Goal: Information Seeking & Learning: Learn about a topic

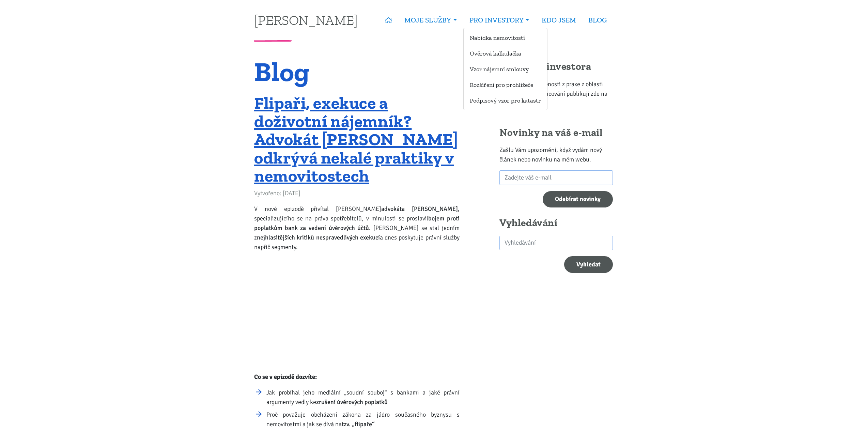
click at [502, 44] on ul "Nabídka nemovitostí Úvěrová kalkulačka Vzor nájemní smlouvy Rozšíření pro prohl…" at bounding box center [505, 69] width 84 height 82
click at [504, 41] on link "Nabídka nemovitostí" at bounding box center [505, 37] width 83 height 13
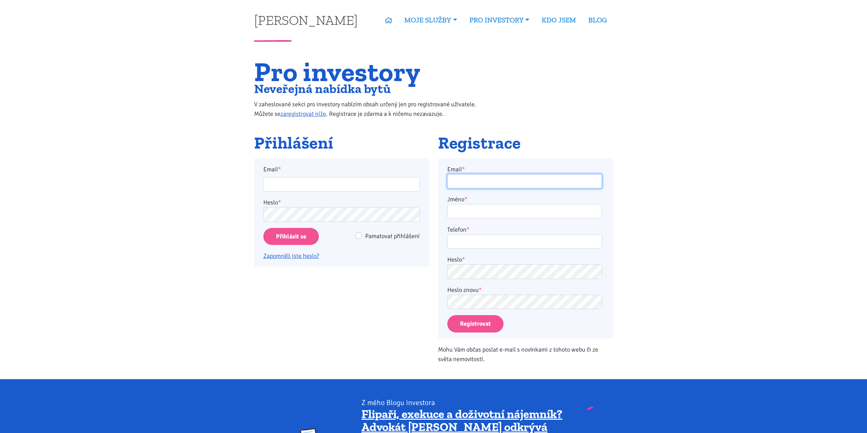
type input "jbene794@gmail.com"
click at [301, 238] on input "Přihlásit se" at bounding box center [291, 236] width 56 height 17
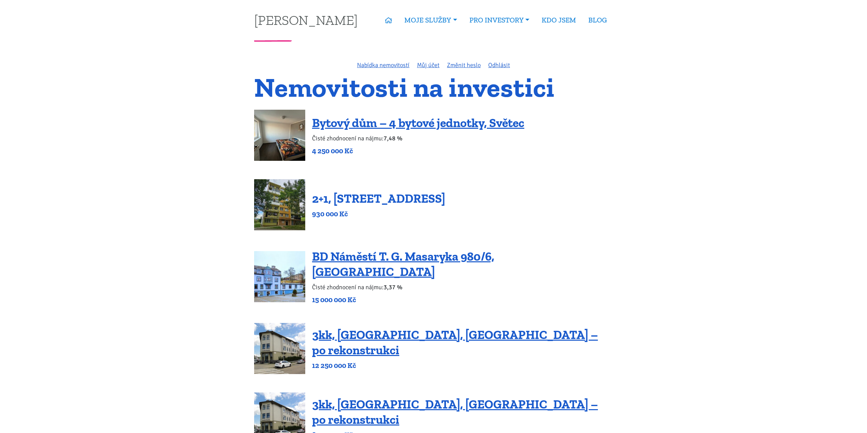
click at [397, 202] on link "2+1, Nová výstavba 201, Obrnice" at bounding box center [378, 198] width 133 height 15
click at [385, 125] on link "Bytový dům – 4 bytové jednotky, Světec" at bounding box center [418, 123] width 212 height 15
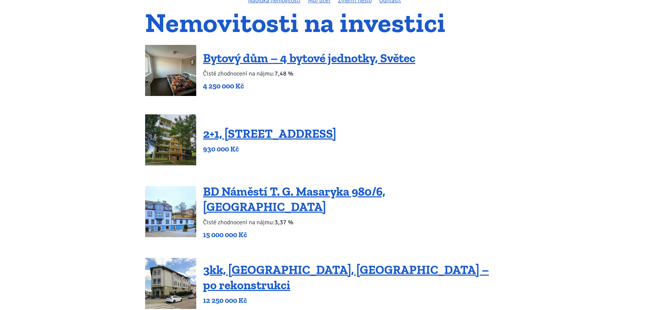
scroll to position [70, 0]
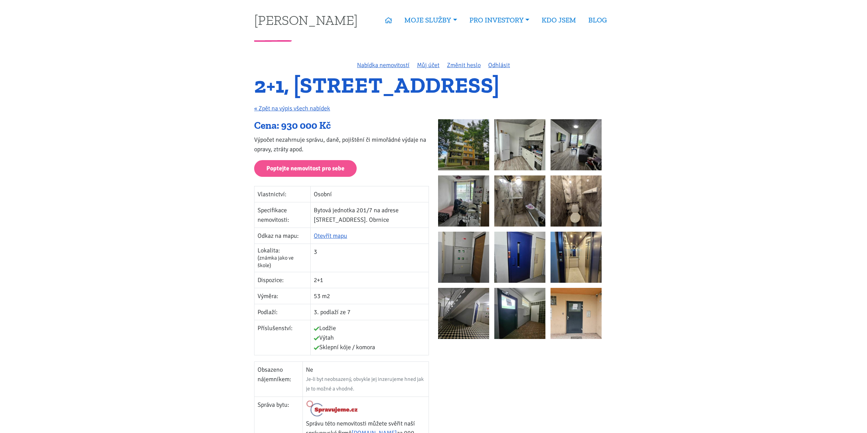
click at [448, 144] on img at bounding box center [463, 144] width 51 height 51
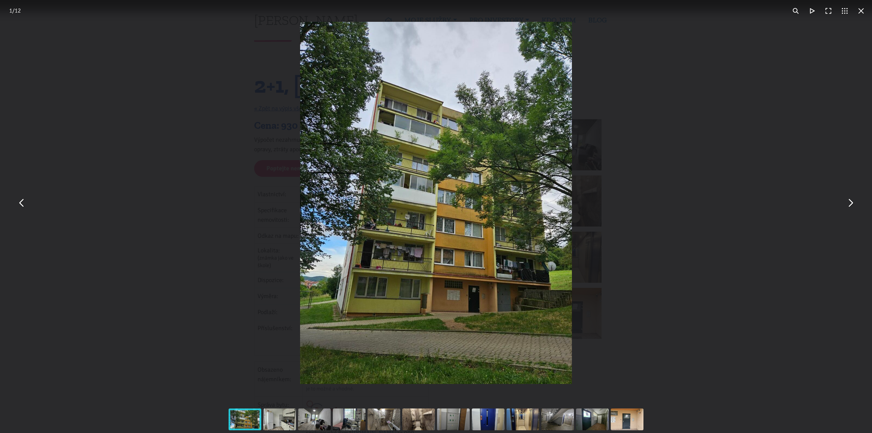
click at [847, 203] on button "You can close this modal content with the ESC key" at bounding box center [850, 203] width 16 height 16
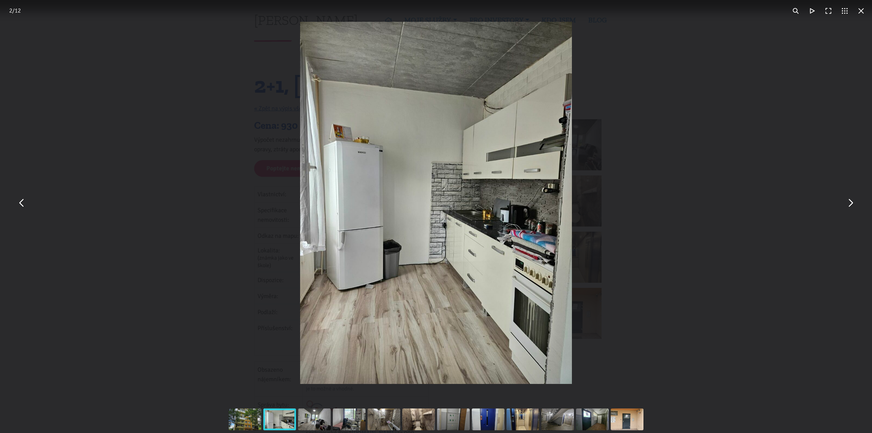
click at [847, 203] on button "You can close this modal content with the ESC key" at bounding box center [850, 203] width 16 height 16
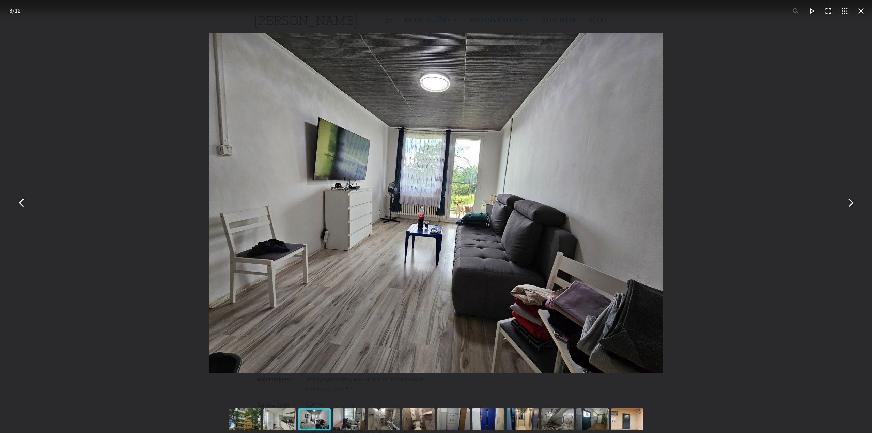
click at [847, 203] on button "You can close this modal content with the ESC key" at bounding box center [850, 203] width 16 height 16
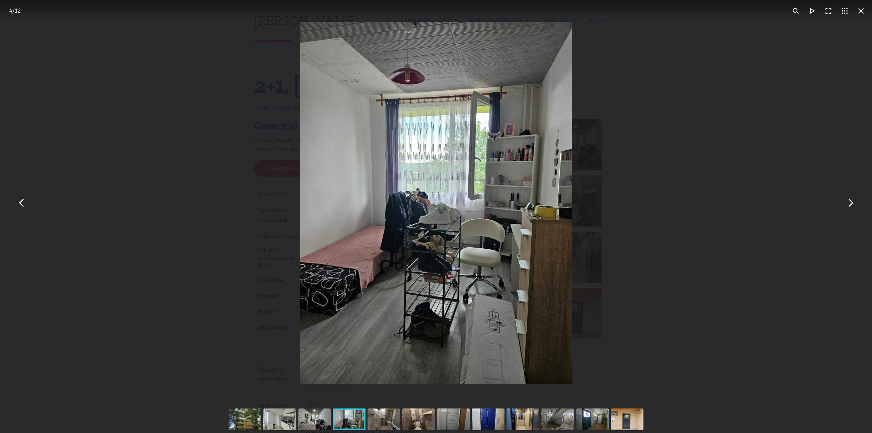
click at [847, 203] on button "You can close this modal content with the ESC key" at bounding box center [850, 203] width 16 height 16
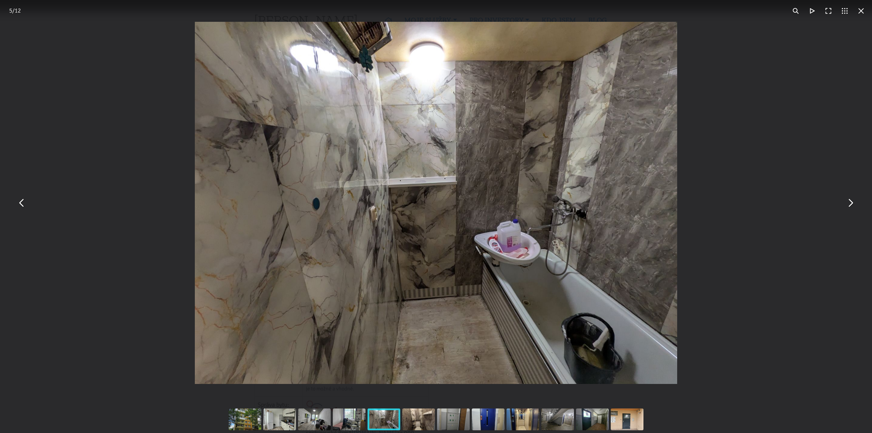
click at [847, 203] on button "You can close this modal content with the ESC key" at bounding box center [850, 203] width 16 height 16
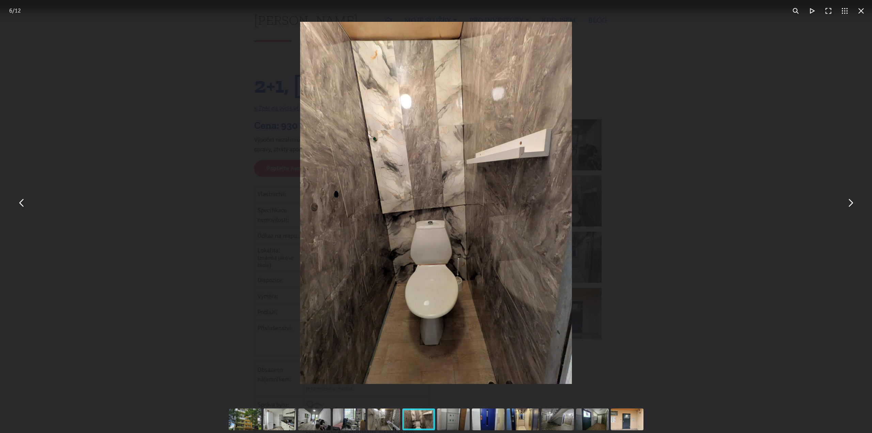
click at [847, 203] on button "You can close this modal content with the ESC key" at bounding box center [850, 203] width 16 height 16
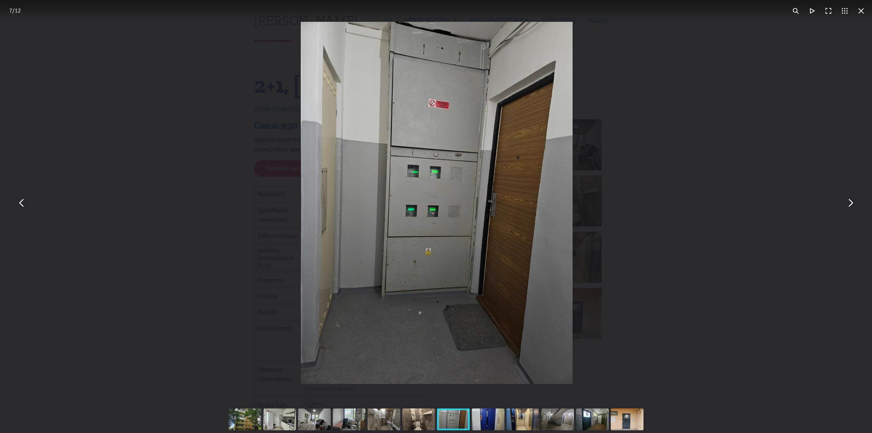
click at [847, 203] on button "You can close this modal content with the ESC key" at bounding box center [850, 203] width 16 height 16
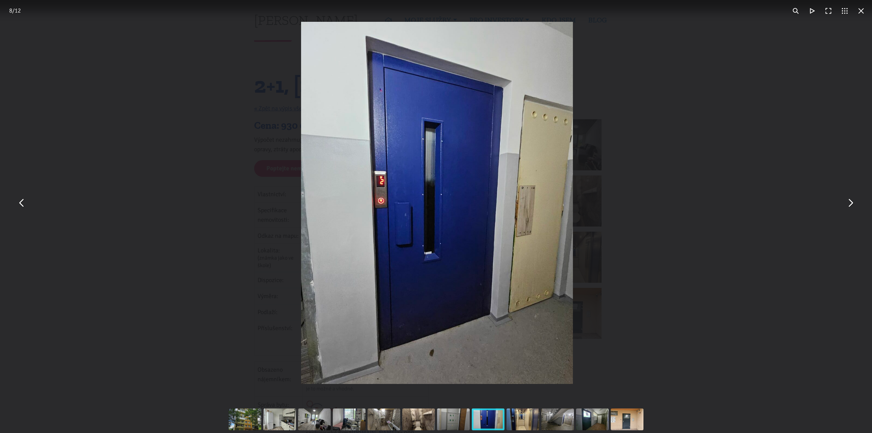
click at [847, 203] on button "You can close this modal content with the ESC key" at bounding box center [850, 203] width 16 height 16
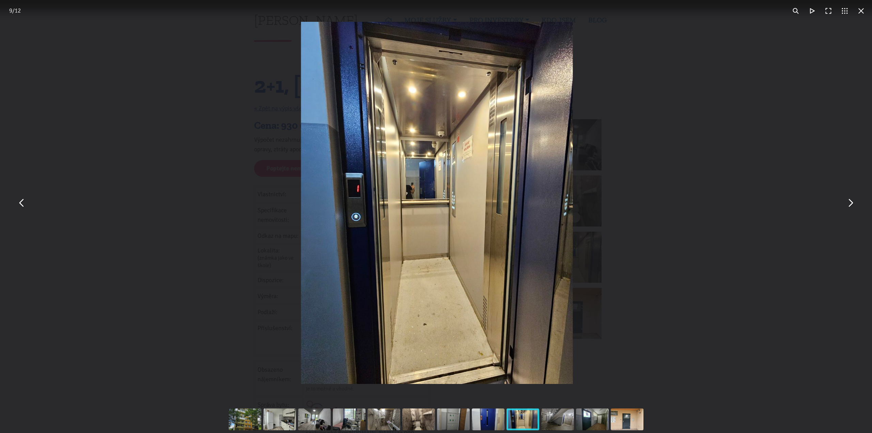
click at [749, 162] on div "You can close this modal content with the ESC key" at bounding box center [437, 203] width 872 height 406
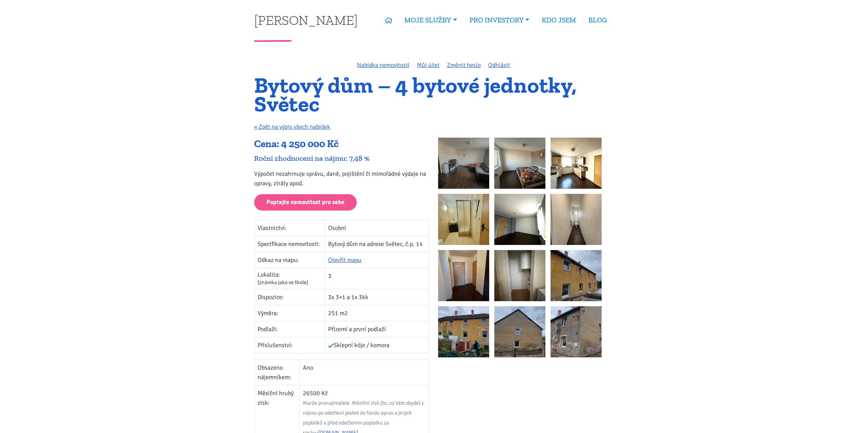
click at [453, 157] on img at bounding box center [463, 163] width 51 height 51
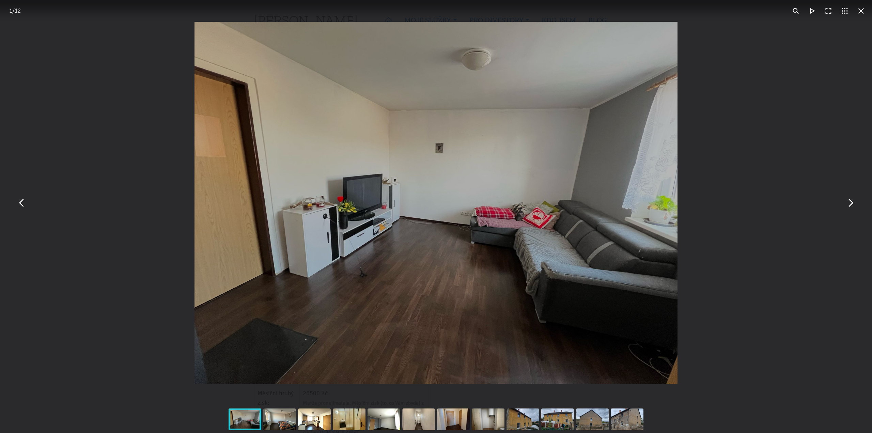
click at [715, 84] on div "You can close this modal content with the ESC key" at bounding box center [436, 203] width 872 height 406
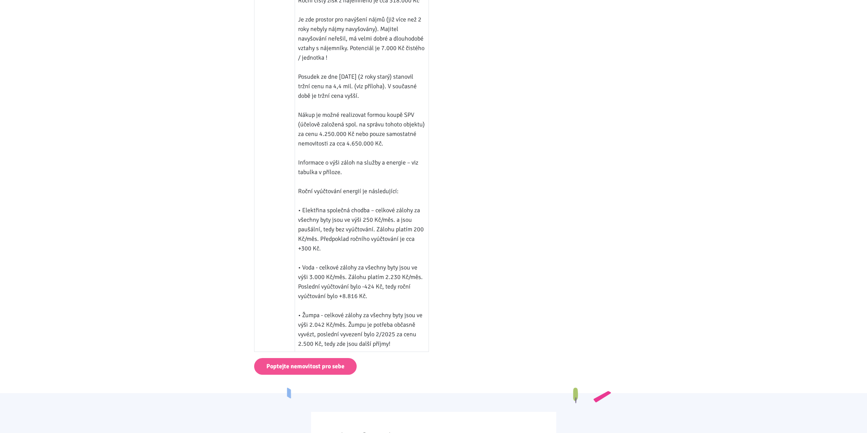
scroll to position [811, 0]
